Goal: Information Seeking & Learning: Learn about a topic

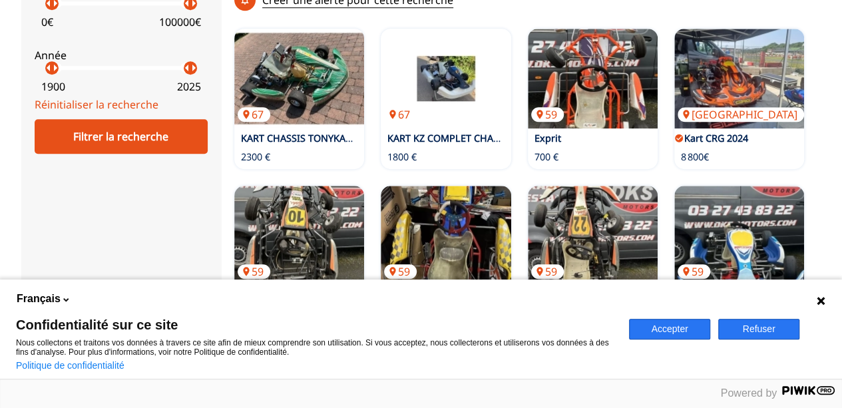
scroll to position [501, 0]
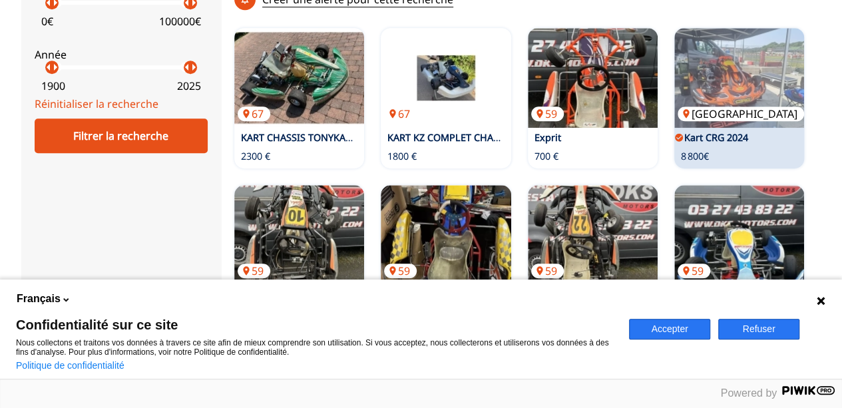
click at [747, 32] on img at bounding box center [739, 78] width 130 height 100
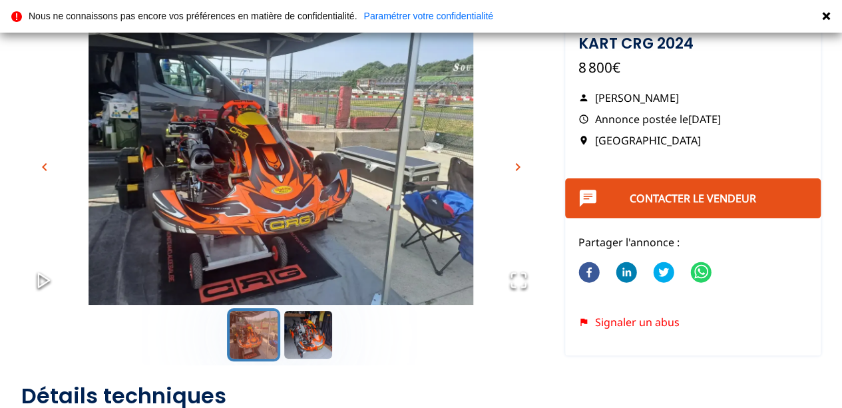
scroll to position [95, 0]
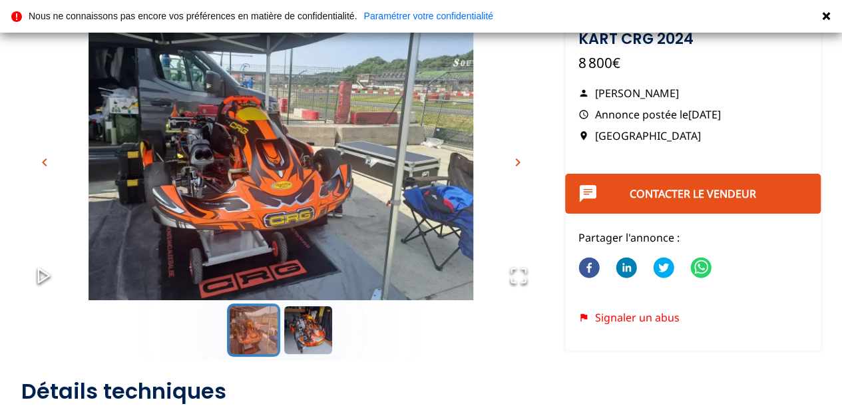
click at [523, 160] on span "chevron_right" at bounding box center [518, 162] width 16 height 16
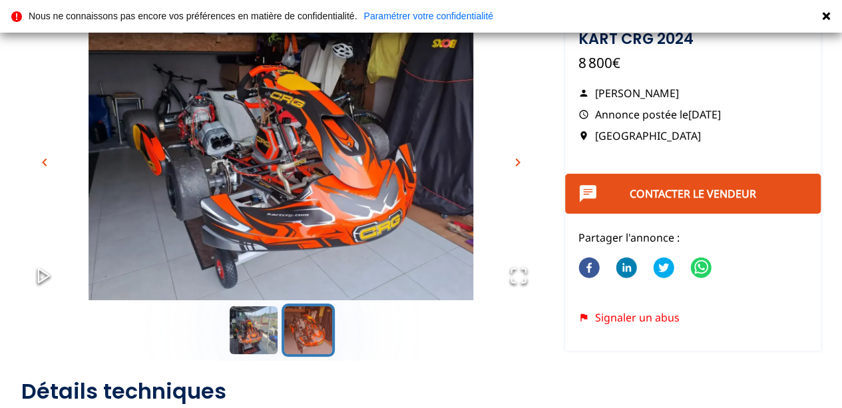
click at [523, 160] on span "chevron_right" at bounding box center [518, 162] width 16 height 16
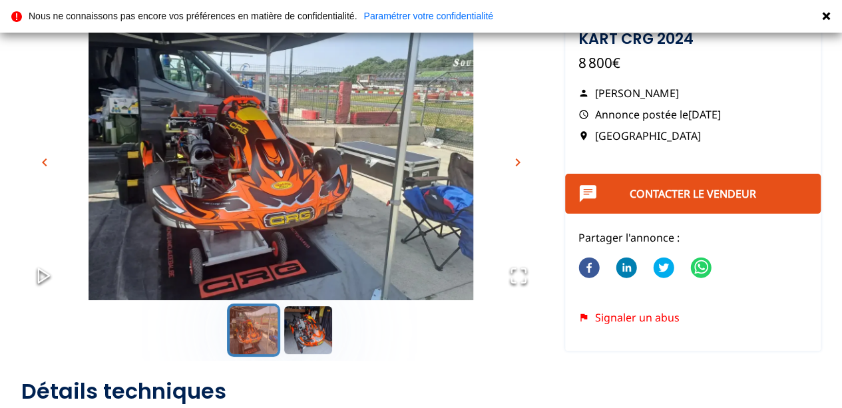
click at [523, 160] on span "chevron_right" at bounding box center [518, 162] width 16 height 16
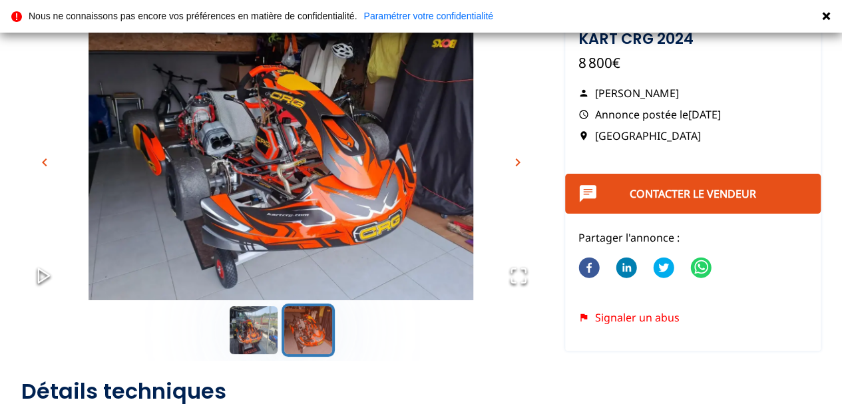
click at [523, 160] on span "chevron_right" at bounding box center [518, 162] width 16 height 16
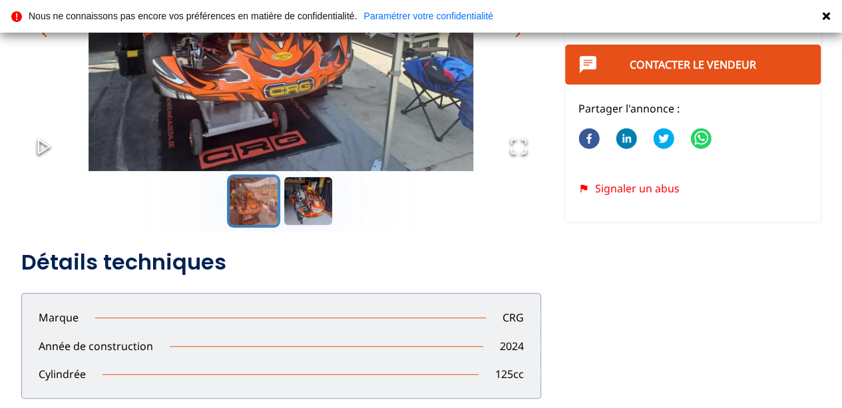
scroll to position [0, 0]
